Goal: Use online tool/utility: Utilize a website feature to perform a specific function

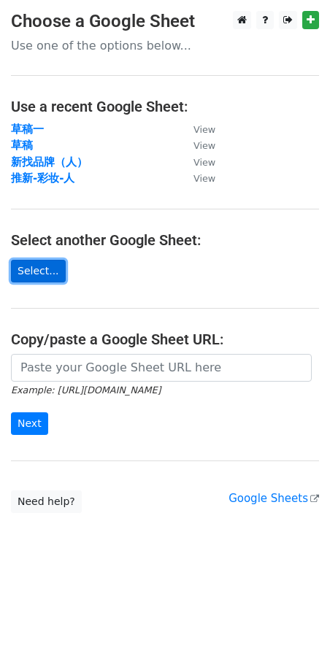
click at [42, 263] on link "Select..." at bounding box center [38, 271] width 55 height 23
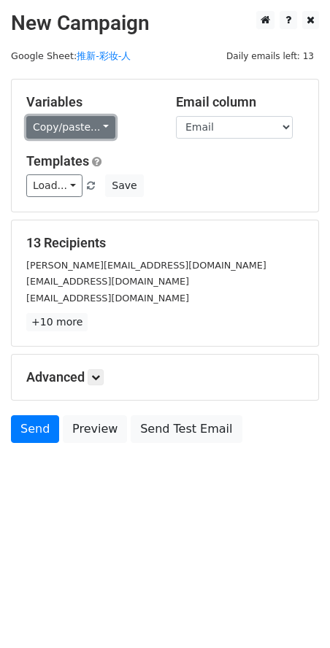
click at [66, 126] on link "Copy/paste..." at bounding box center [70, 127] width 89 height 23
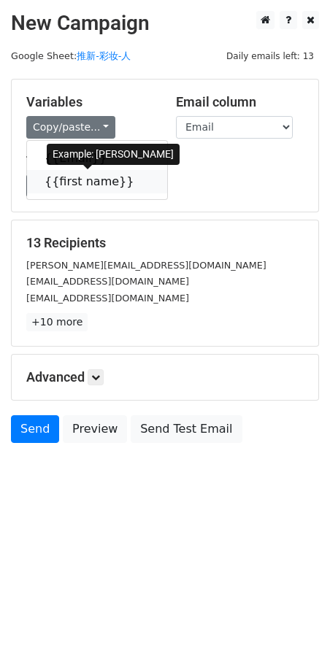
click at [57, 180] on link "{{first name}}" at bounding box center [97, 181] width 140 height 23
